Goal: Task Accomplishment & Management: Manage account settings

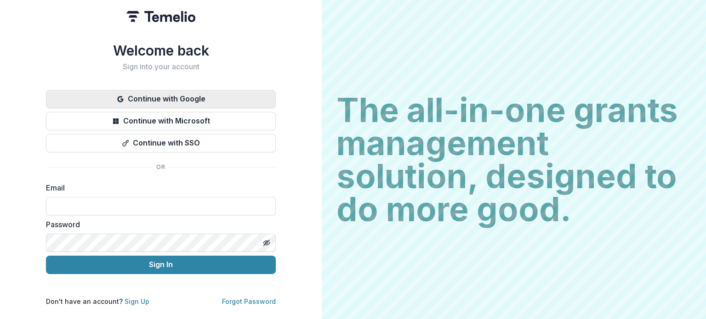
click at [215, 92] on button "Continue with Google" at bounding box center [161, 99] width 230 height 18
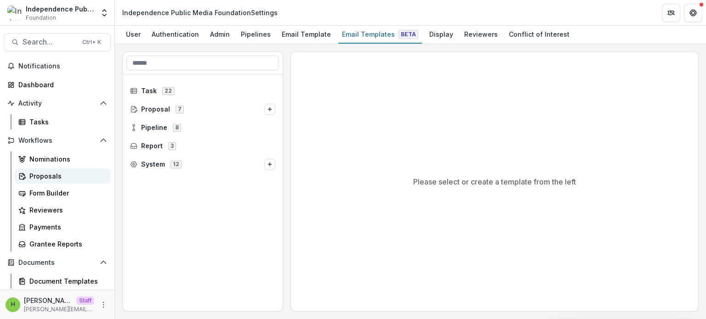
click at [55, 174] on div "Proposals" at bounding box center [66, 176] width 74 height 10
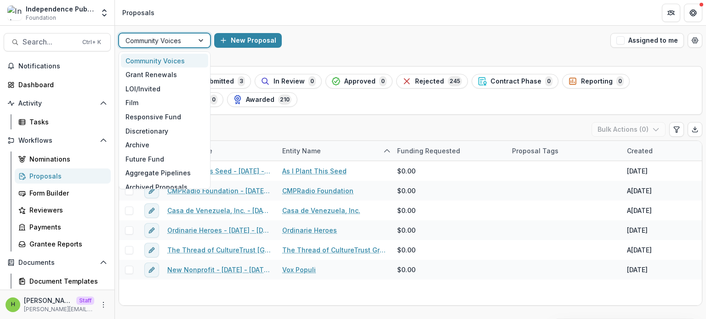
click at [185, 47] on div "Community Voices" at bounding box center [156, 40] width 74 height 13
click at [170, 74] on div "Grant Renewals" at bounding box center [164, 75] width 87 height 14
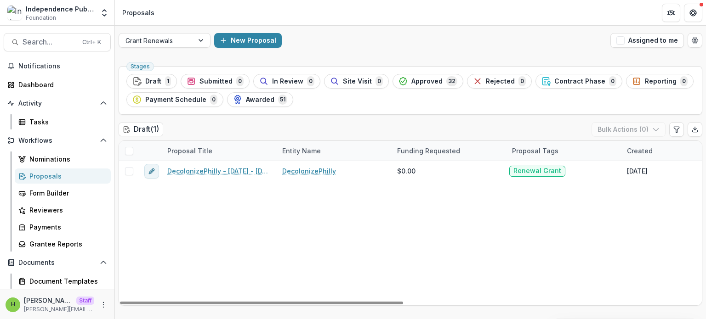
click at [129, 145] on div at bounding box center [129, 151] width 20 height 20
click at [128, 150] on span at bounding box center [129, 151] width 8 height 8
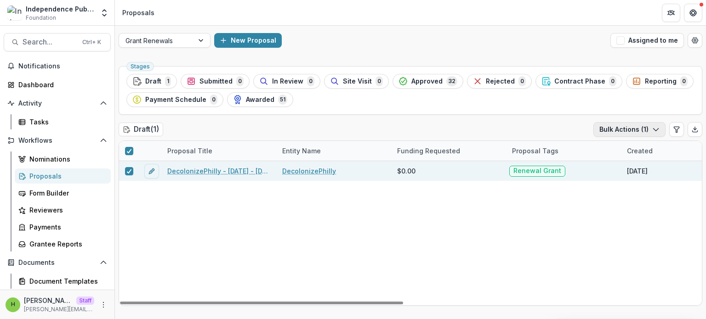
click at [616, 127] on button "Bulk Actions ( 1 )" at bounding box center [629, 129] width 72 height 15
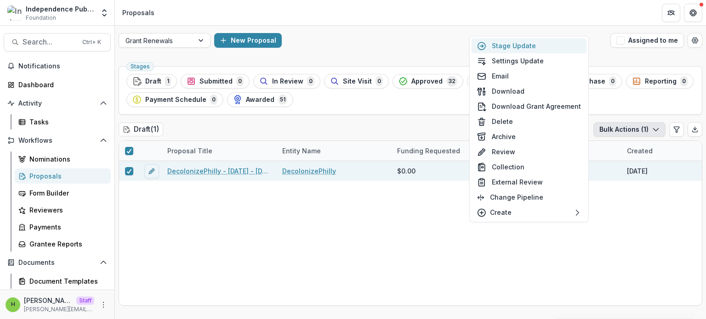
click at [532, 42] on button "Stage Update" at bounding box center [528, 45] width 115 height 15
select select "*****"
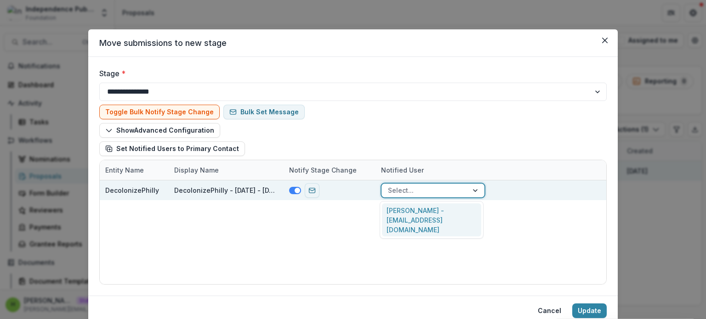
click at [397, 187] on div at bounding box center [425, 190] width 74 height 11
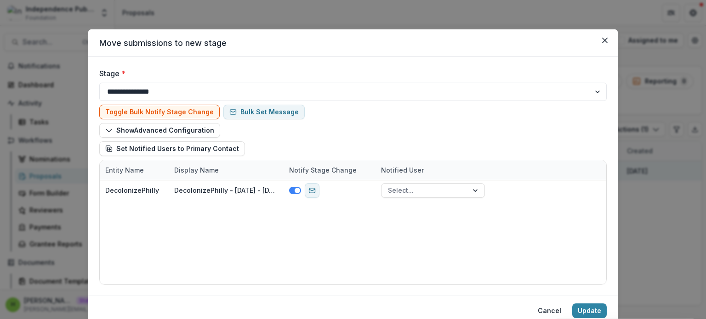
click at [289, 227] on div "DecolonizePhilly DecolonizePhilly - [DATE] - [DATE] IPMF Renewal Application + …" at bounding box center [353, 233] width 506 height 104
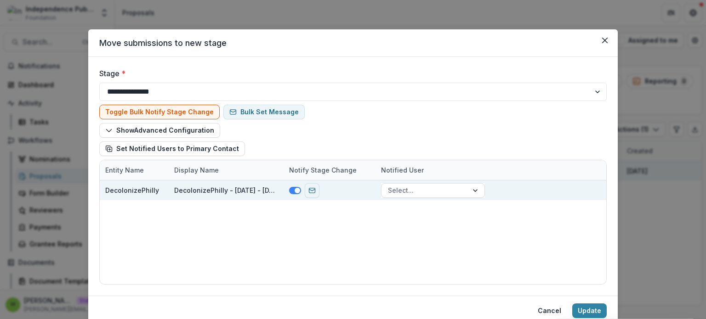
click at [312, 198] on div at bounding box center [330, 191] width 92 height 20
click at [311, 191] on icon "send-email" at bounding box center [311, 190] width 7 height 7
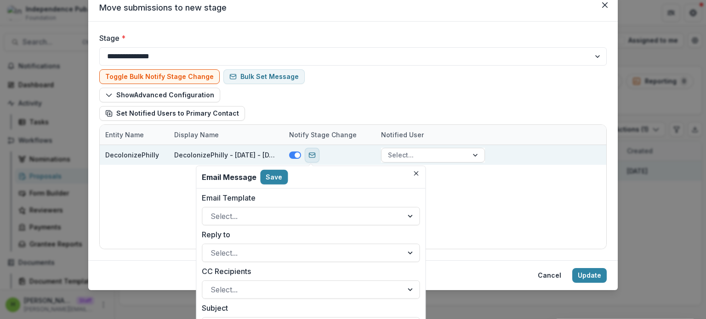
scroll to position [35, 0]
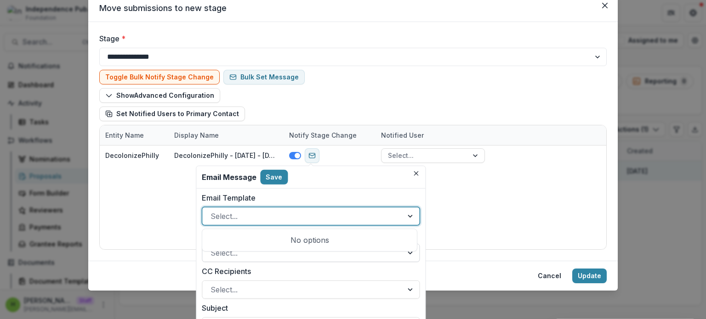
drag, startPoint x: 291, startPoint y: 220, endPoint x: 268, endPoint y: 260, distance: 46.1
click at [268, 260] on div "**********" at bounding box center [310, 281] width 229 height 184
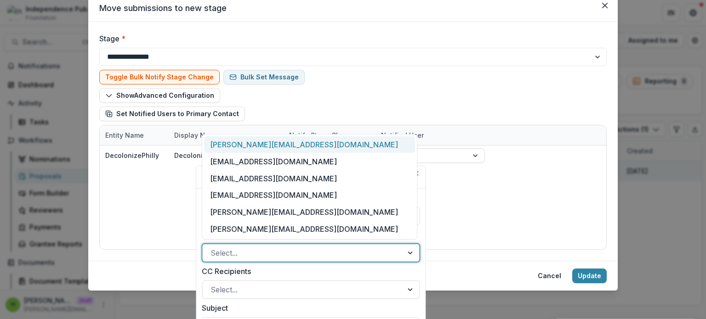
click at [268, 260] on div "Select..." at bounding box center [302, 253] width 200 height 15
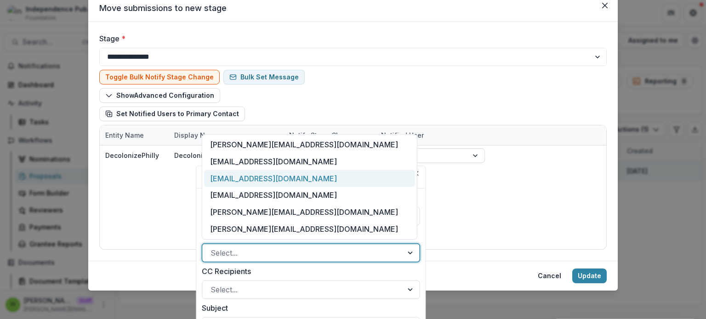
click at [268, 180] on div "[EMAIL_ADDRESS][DOMAIN_NAME]" at bounding box center [309, 178] width 211 height 17
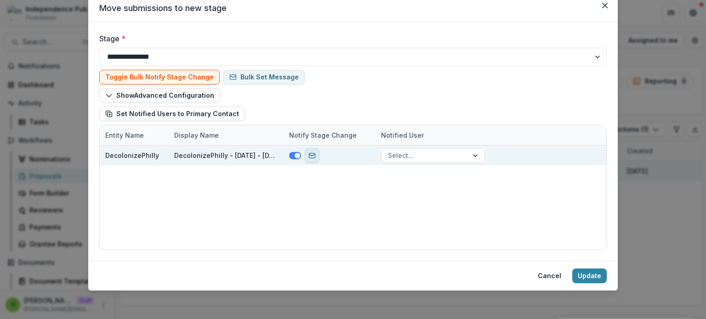
click at [314, 156] on rect "send-email" at bounding box center [312, 155] width 6 height 5
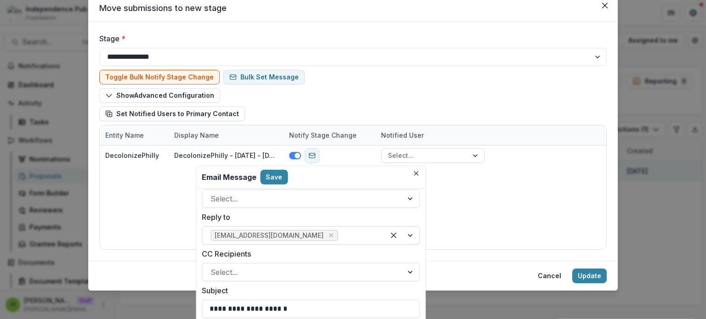
scroll to position [0, 0]
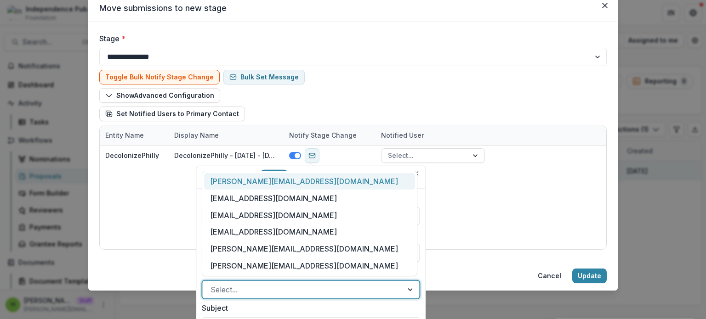
click at [340, 284] on div at bounding box center [302, 290] width 184 height 13
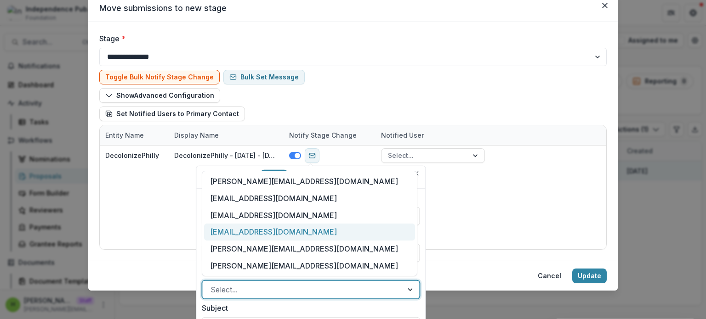
click at [287, 229] on div "[EMAIL_ADDRESS][DOMAIN_NAME]" at bounding box center [309, 232] width 211 height 17
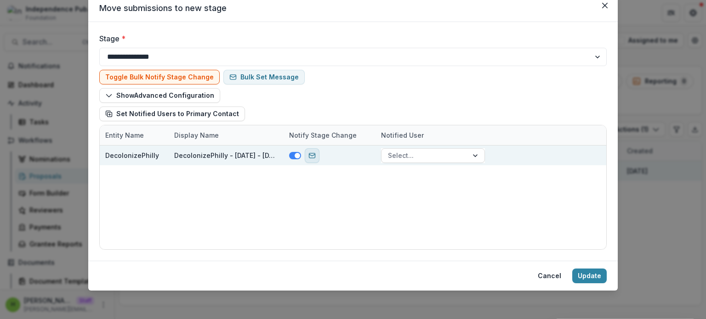
click at [312, 159] on icon "send-email" at bounding box center [311, 155] width 7 height 7
